Goal: Information Seeking & Learning: Find specific fact

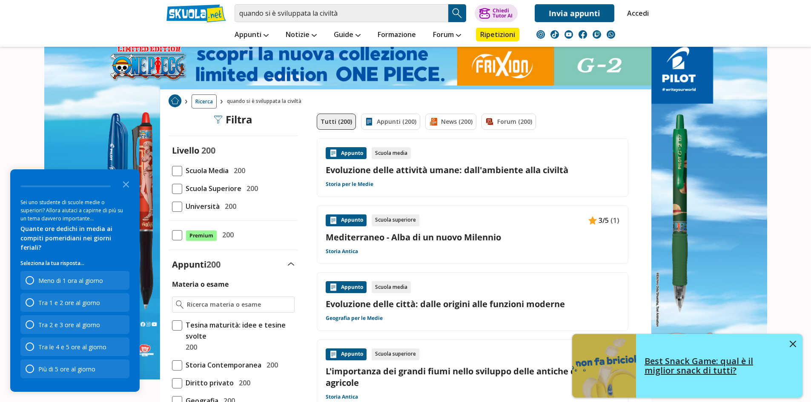
click at [794, 340] on div "Best Snack Game: qual è il miglior snack di tutti?" at bounding box center [687, 366] width 230 height 64
click at [794, 340] on link "Best Snack Game: qual è il miglior snack di tutti?" at bounding box center [687, 366] width 230 height 64
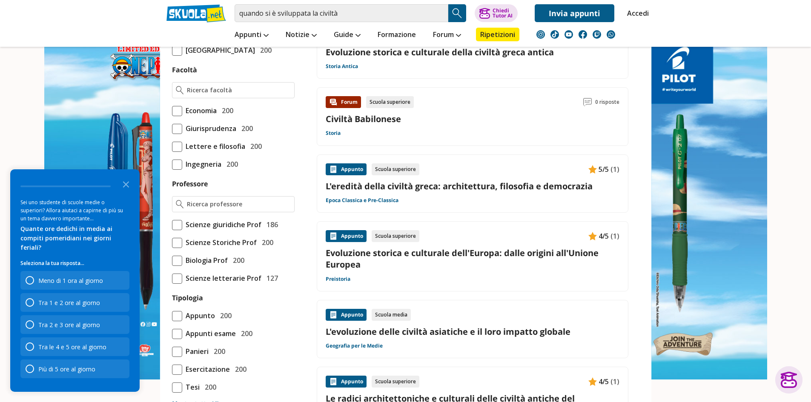
scroll to position [596, 0]
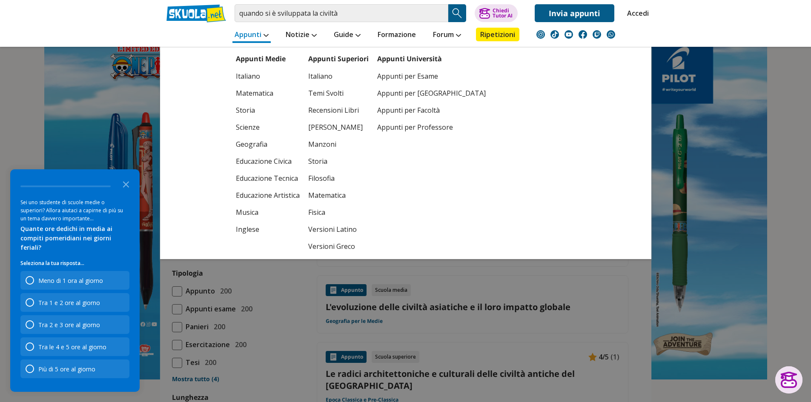
click at [257, 36] on link "Appunti" at bounding box center [252, 35] width 38 height 15
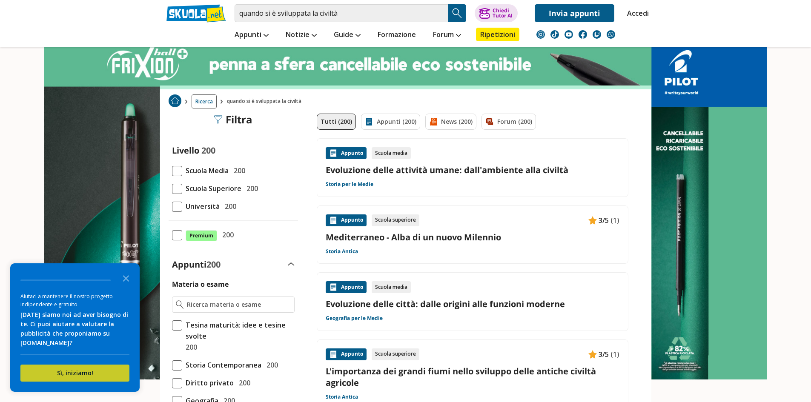
click at [76, 374] on button "Sì, iniziamo!" at bounding box center [74, 373] width 109 height 17
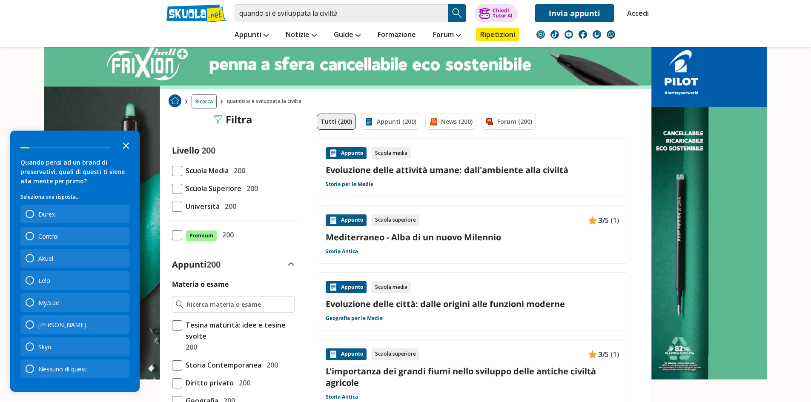
click at [125, 146] on icon "Close the survey" at bounding box center [126, 145] width 17 height 17
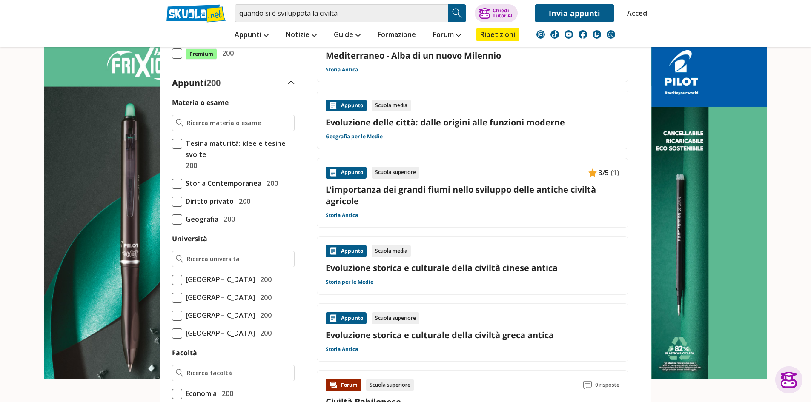
scroll to position [383, 0]
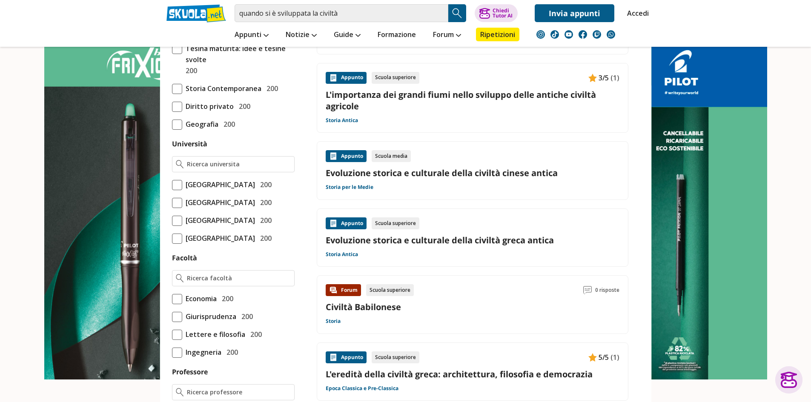
click at [348, 219] on div "Appunto" at bounding box center [346, 224] width 41 height 12
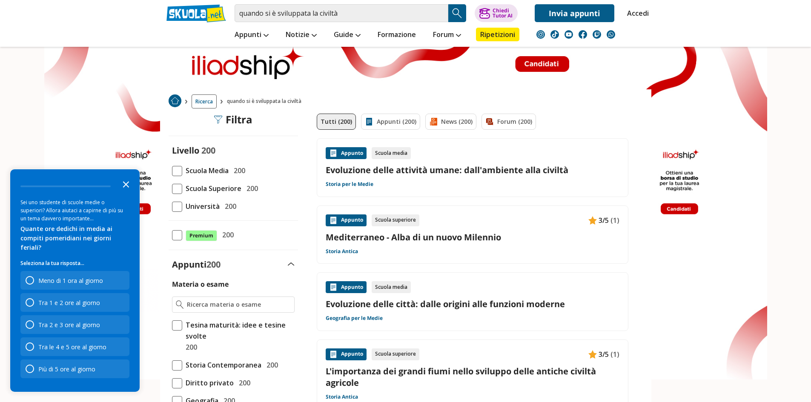
drag, startPoint x: 121, startPoint y: 175, endPoint x: 126, endPoint y: 185, distance: 10.9
click at [126, 185] on icon "Close the survey" at bounding box center [126, 183] width 17 height 17
